Goal: Find specific page/section: Find specific page/section

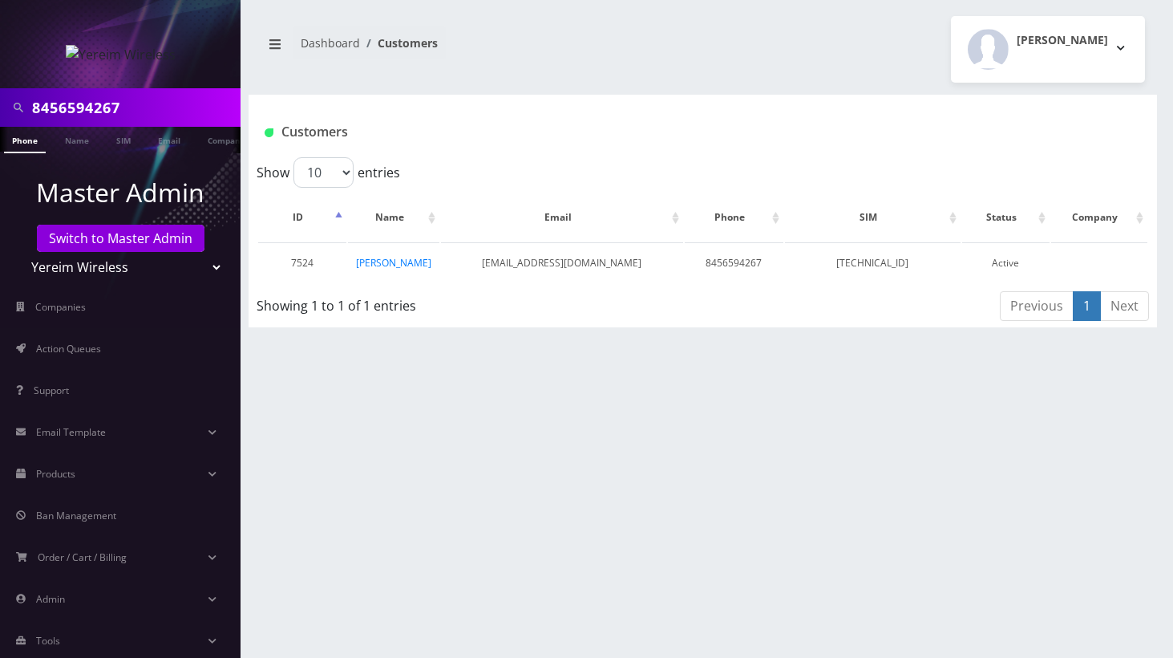
click at [85, 107] on input "8456594267" at bounding box center [134, 107] width 204 height 30
click at [98, 241] on link "Switch to Master Admin" at bounding box center [121, 238] width 168 height 27
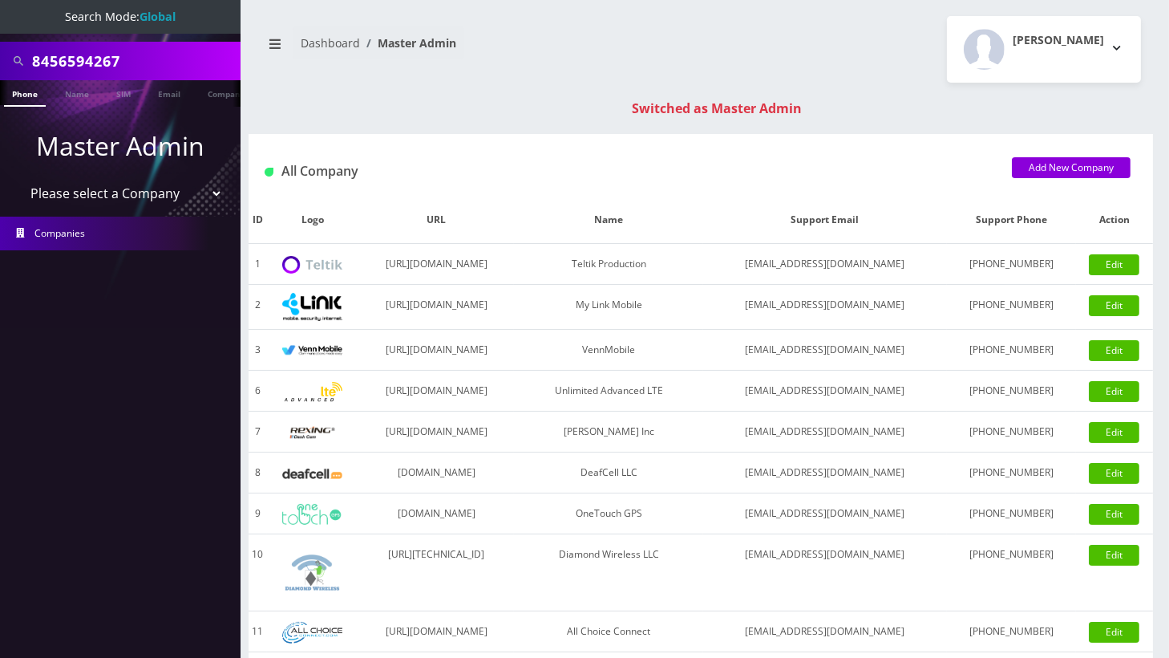
click at [75, 57] on input "8456594267" at bounding box center [134, 61] width 204 height 30
paste input "19177420750"
click at [37, 56] on input "19177420750" at bounding box center [134, 61] width 204 height 30
type input "9177420750"
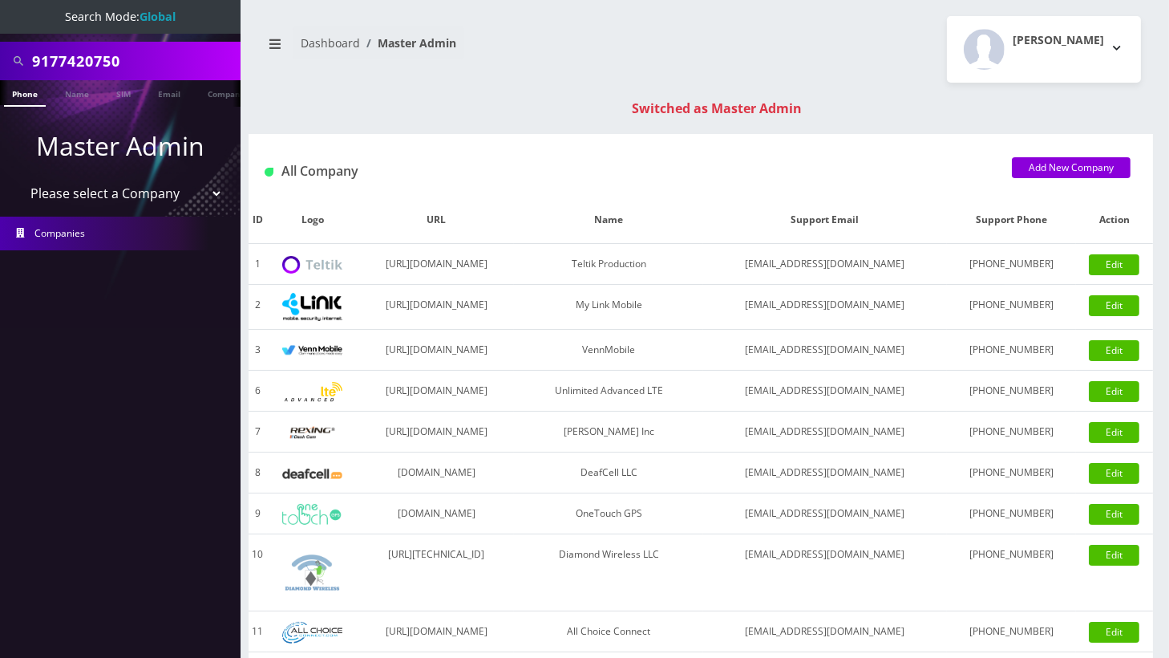
click at [34, 98] on link "Phone" at bounding box center [25, 93] width 42 height 26
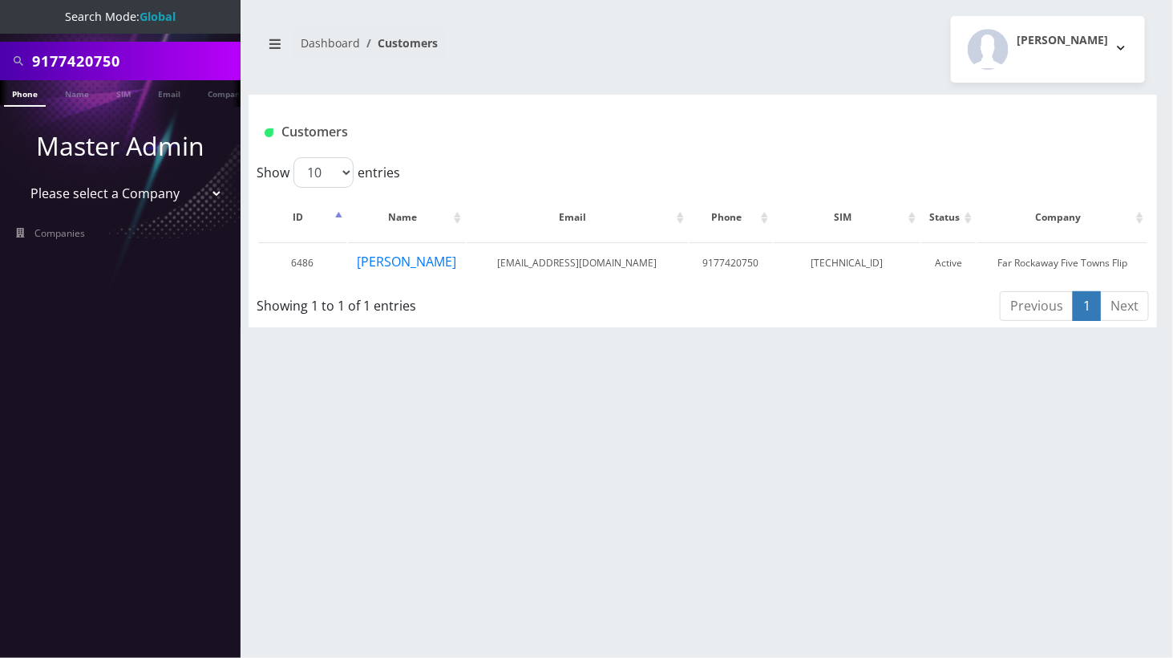
click at [495, 452] on div "9177420750 Phone Name SIM Email Company Customer Dashboard Customers Angel Saba…" at bounding box center [703, 329] width 941 height 658
click at [91, 431] on nav "Search Mode: Global 9177420750 Phone Name SIM Email Company Customer Master Adm…" at bounding box center [120, 329] width 241 height 658
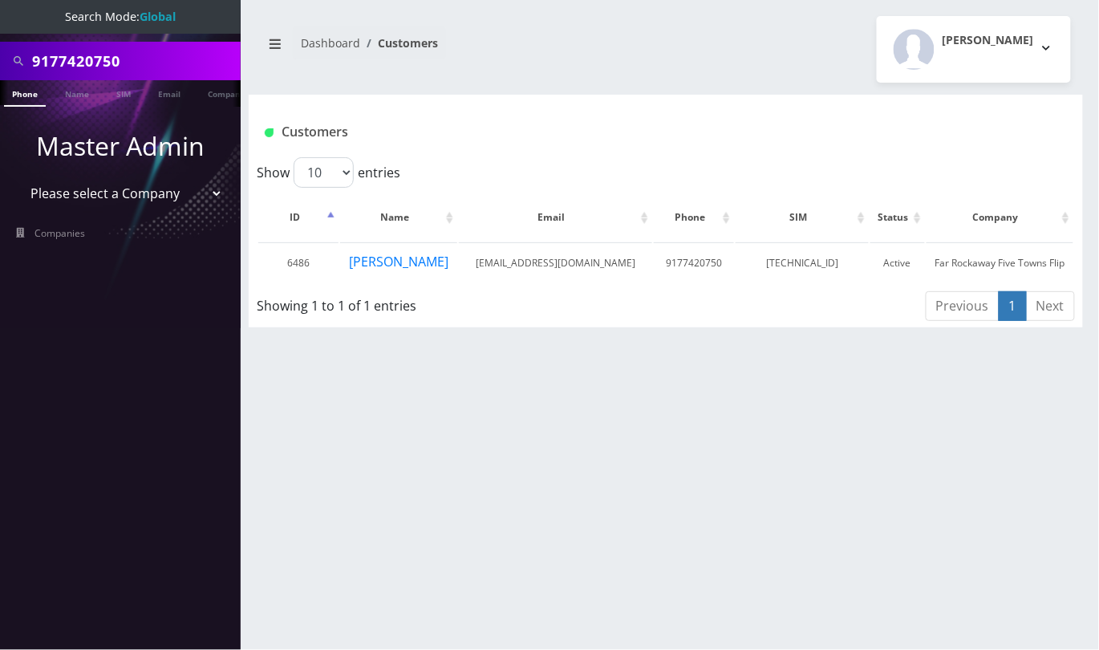
click at [95, 55] on input "9177420750" at bounding box center [134, 61] width 204 height 30
paste input "18452747746"
click at [44, 63] on input "18452747746" at bounding box center [134, 61] width 204 height 30
type input "8452747746"
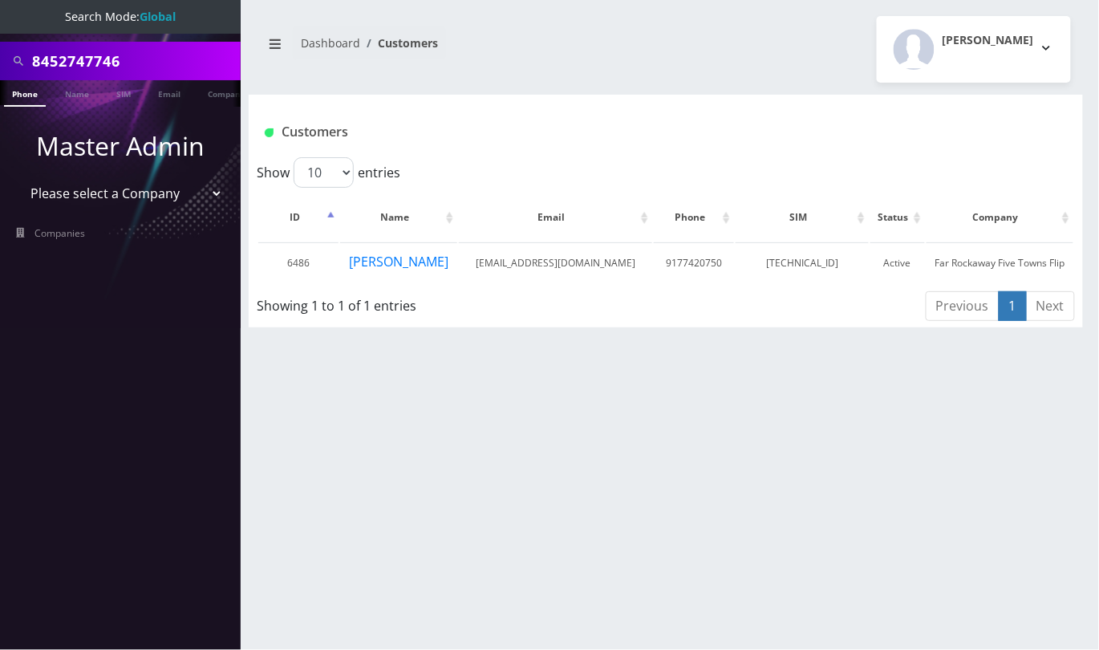
click at [18, 88] on link "Phone" at bounding box center [25, 93] width 42 height 26
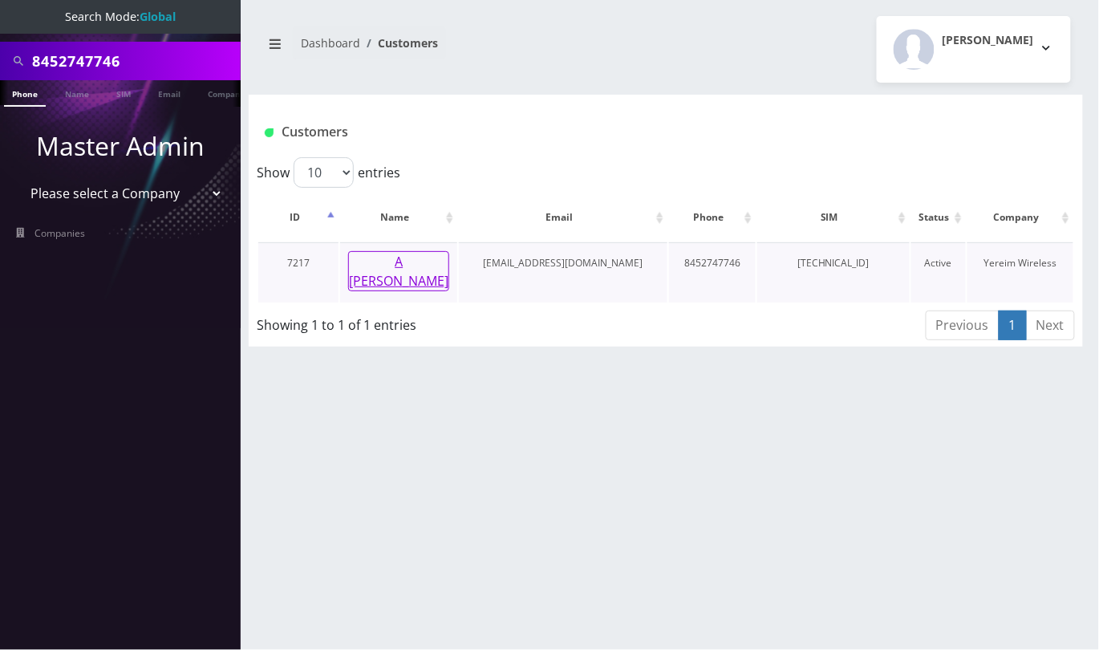
click at [403, 262] on button "A SCHORR" at bounding box center [398, 271] width 101 height 40
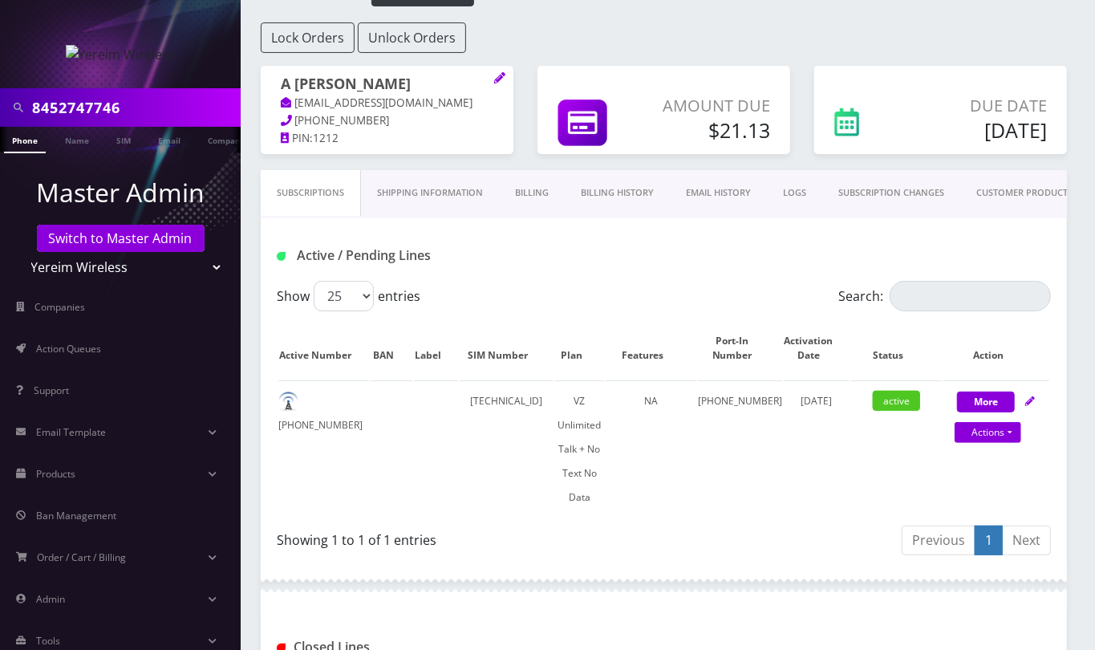
scroll to position [0, 7]
